Goal: Information Seeking & Learning: Learn about a topic

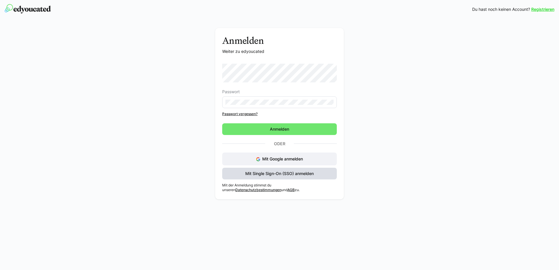
click at [280, 174] on span "Mit Single Sign-On (SSO) anmelden" at bounding box center [279, 174] width 70 height 6
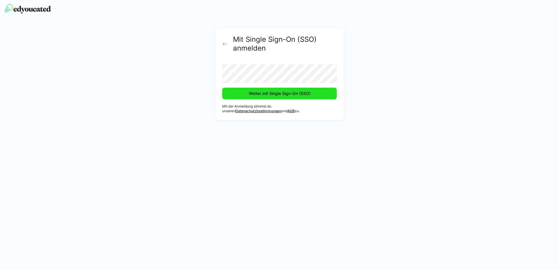
click at [279, 95] on span "Weiter mit Single Sign-On (SSO)" at bounding box center [279, 94] width 63 height 6
click at [273, 92] on span "Weiter mit Single Sign-On (SSO)" at bounding box center [279, 94] width 63 height 6
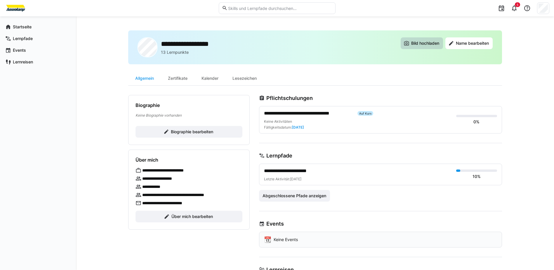
click at [425, 44] on span "Bild hochladen" at bounding box center [425, 43] width 30 height 6
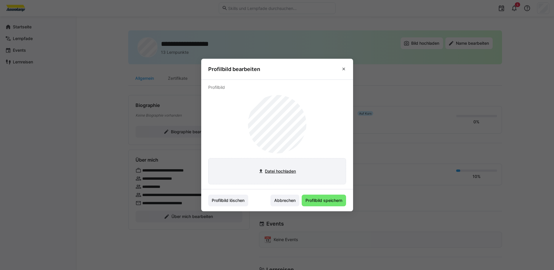
click at [288, 170] on input "file" at bounding box center [277, 171] width 137 height 26
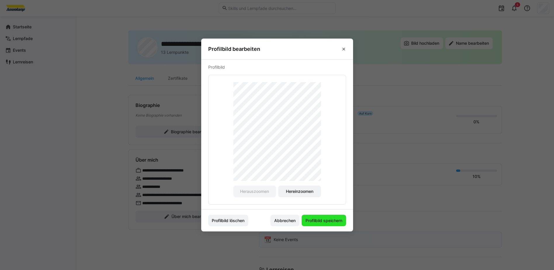
click at [329, 221] on span "Profilbild speichern" at bounding box center [324, 221] width 39 height 6
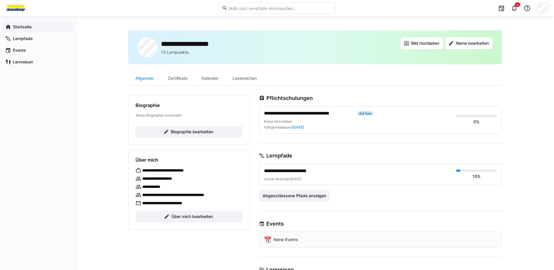
click at [0, 0] on app-navigation-label "Startseite" at bounding box center [0, 0] width 0 height 0
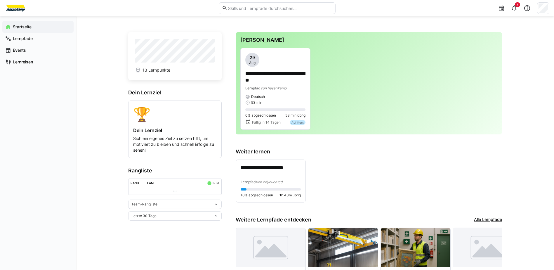
click at [336, 85] on div "**********" at bounding box center [368, 89] width 257 height 82
click at [271, 83] on p "**********" at bounding box center [275, 76] width 60 height 13
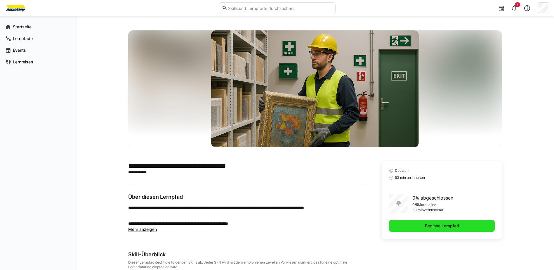
click at [456, 226] on span "Beginne Lernpfad" at bounding box center [442, 226] width 36 height 6
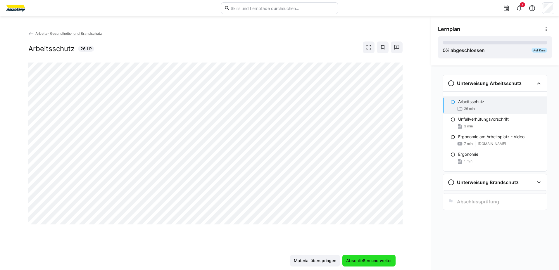
click at [367, 262] on span "Abschließen und weiter" at bounding box center [368, 261] width 47 height 6
click at [352, 259] on span "Abschließen und weiter" at bounding box center [368, 261] width 47 height 6
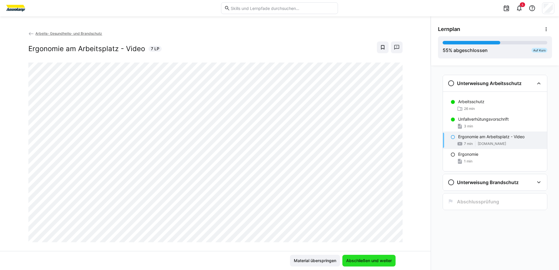
click at [376, 261] on span "Abschließen und weiter" at bounding box center [368, 261] width 47 height 6
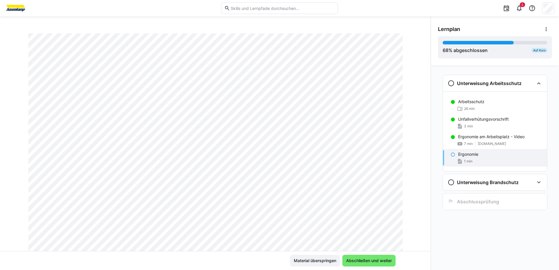
scroll to position [58, 0]
click at [365, 261] on span "Abschließen und weiter" at bounding box center [368, 261] width 47 height 6
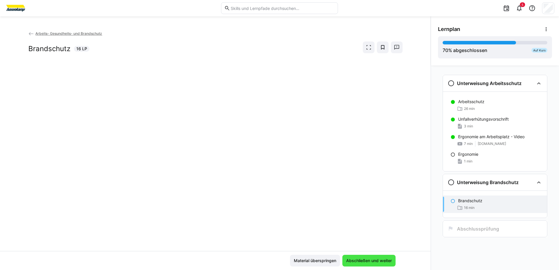
scroll to position [0, 0]
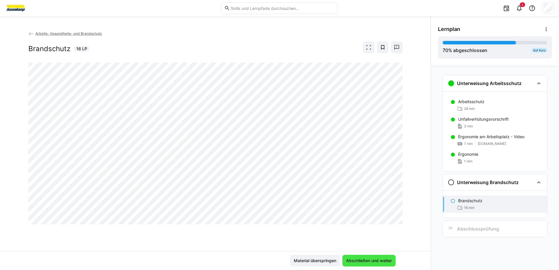
click at [364, 260] on span "Abschließen und weiter" at bounding box center [368, 261] width 47 height 6
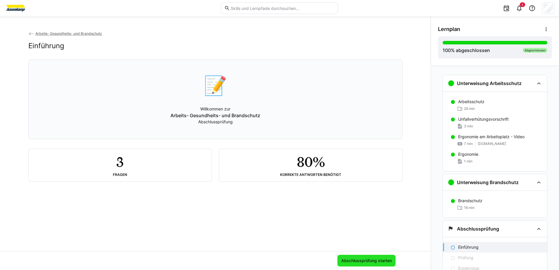
click at [366, 262] on span "Abschlussprüfung starten" at bounding box center [366, 261] width 52 height 6
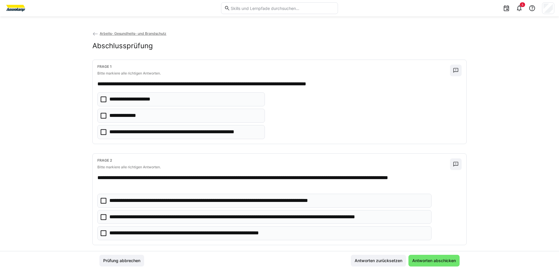
click at [101, 115] on icon at bounding box center [104, 116] width 6 height 6
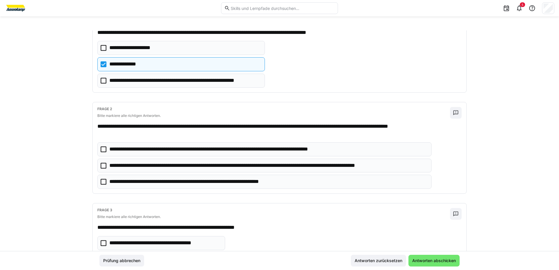
scroll to position [58, 0]
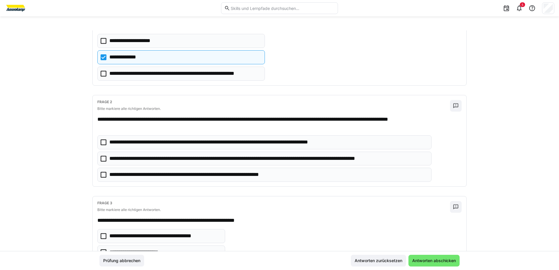
click at [103, 160] on icon at bounding box center [104, 159] width 6 height 6
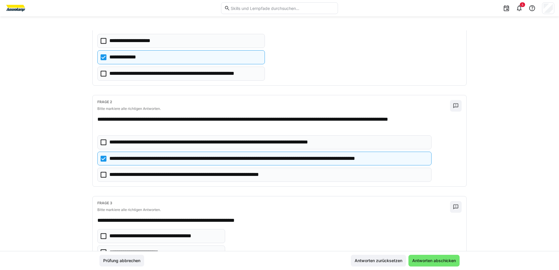
click at [102, 175] on icon at bounding box center [104, 175] width 6 height 6
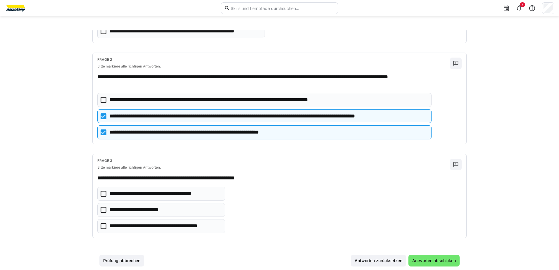
scroll to position [102, 0]
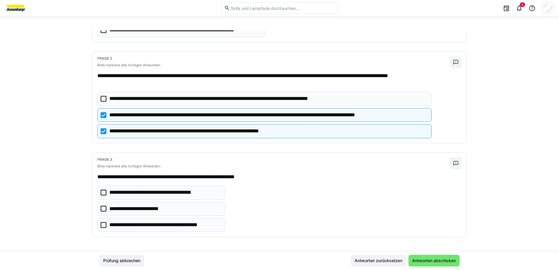
click at [101, 226] on icon at bounding box center [104, 225] width 6 height 6
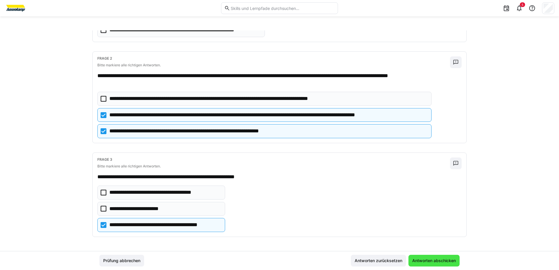
click at [425, 263] on span "Antworten abschicken" at bounding box center [433, 261] width 45 height 6
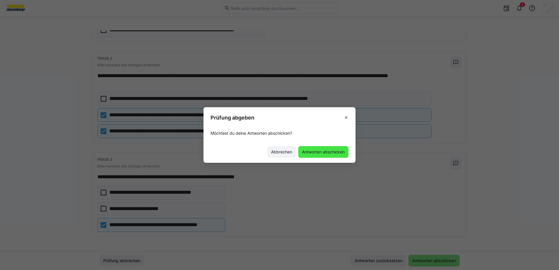
click at [324, 154] on span "Antworten abschicken" at bounding box center [323, 152] width 44 height 6
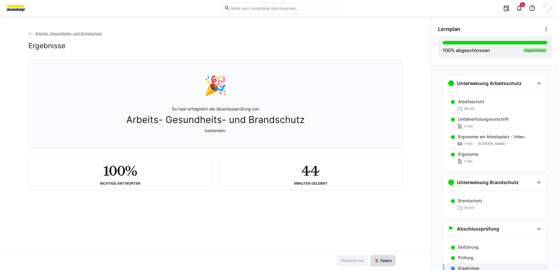
click at [384, 263] on span "🎉 Feiern" at bounding box center [382, 261] width 19 height 6
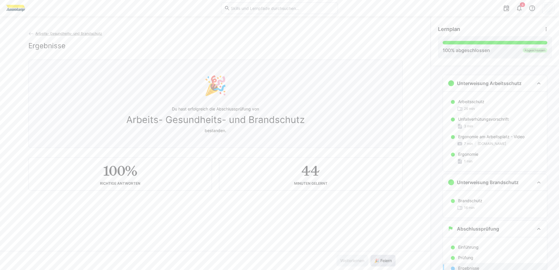
click at [384, 263] on span "🎉 Feiern" at bounding box center [382, 261] width 19 height 6
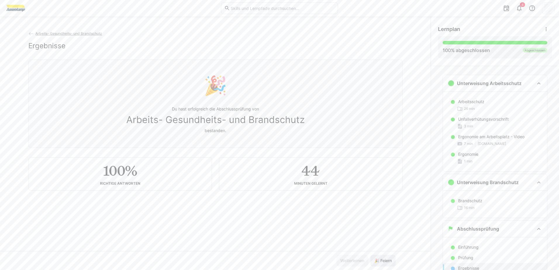
click at [384, 263] on span "🎉 Feiern" at bounding box center [382, 261] width 19 height 6
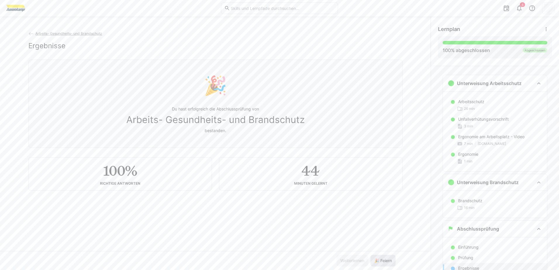
click at [384, 263] on span "🎉 Feiern" at bounding box center [382, 261] width 19 height 6
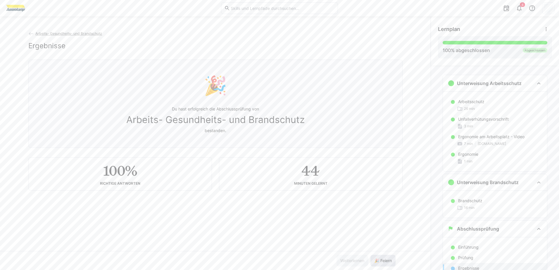
click at [384, 263] on span "🎉 Feiern" at bounding box center [382, 261] width 19 height 6
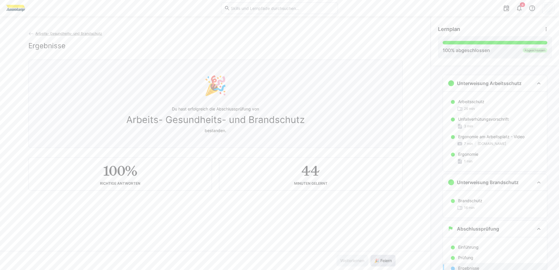
click at [384, 263] on span "🎉 Feiern" at bounding box center [382, 261] width 19 height 6
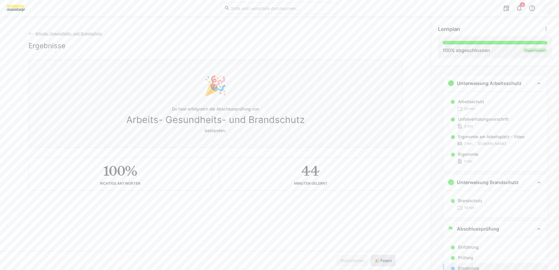
click at [384, 263] on span "🎉 Feiern" at bounding box center [382, 261] width 19 height 6
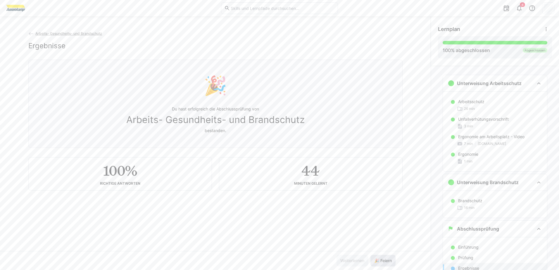
click at [384, 263] on span "🎉 Feiern" at bounding box center [382, 261] width 19 height 6
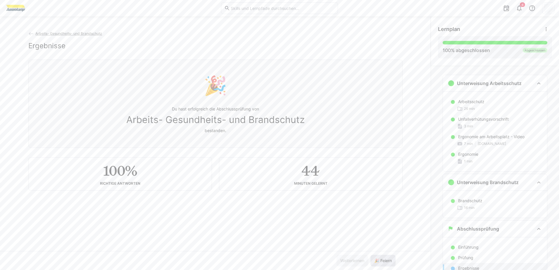
click at [384, 263] on span "🎉 Feiern" at bounding box center [382, 261] width 19 height 6
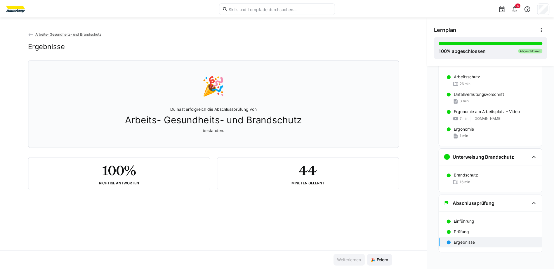
scroll to position [27, 0]
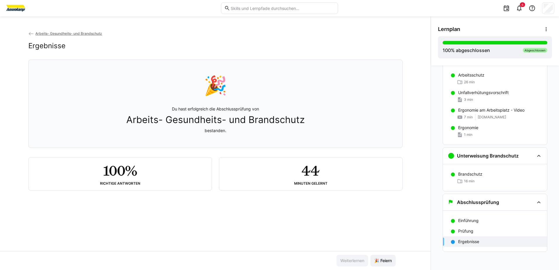
click at [261, 10] on input "text" at bounding box center [282, 8] width 105 height 5
click at [505, 7] on eds-icon at bounding box center [506, 8] width 7 height 7
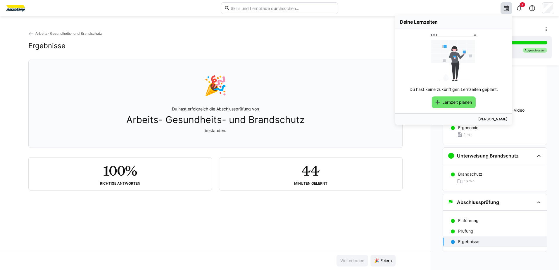
click at [524, 25] on div "Lernplan" at bounding box center [495, 29] width 114 height 12
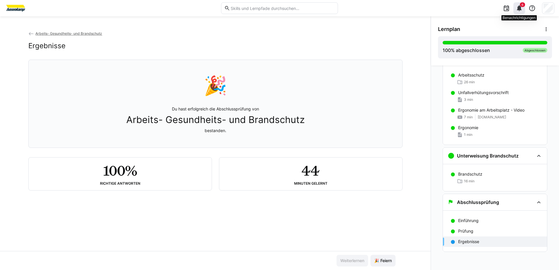
click at [520, 7] on eds-badge "6" at bounding box center [521, 4] width 5 height 5
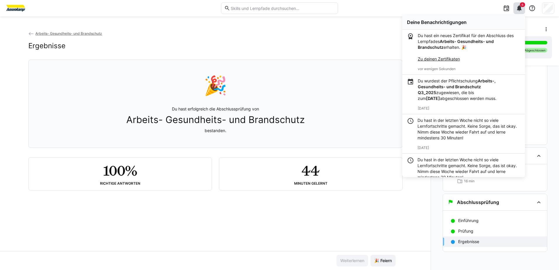
click at [537, 27] on div "Lernplan" at bounding box center [495, 29] width 114 height 12
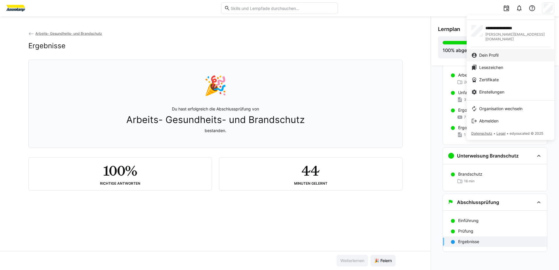
click at [506, 54] on link "Dein Profil" at bounding box center [510, 55] width 88 height 12
